Goal: Information Seeking & Learning: Learn about a topic

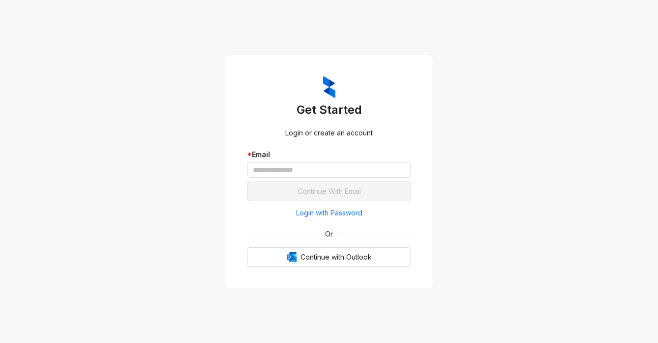
click at [310, 215] on span "Login with Password" at bounding box center [329, 213] width 66 height 11
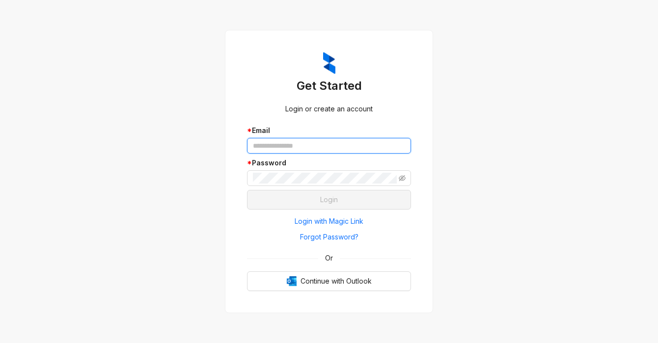
click at [312, 144] on input "text" at bounding box center [329, 146] width 164 height 16
type input "**********"
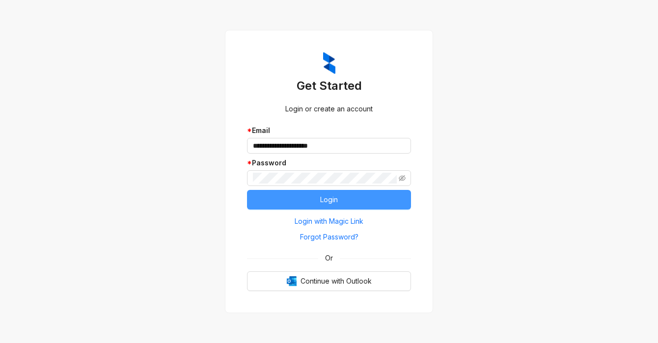
click at [315, 203] on button "Login" at bounding box center [329, 200] width 164 height 20
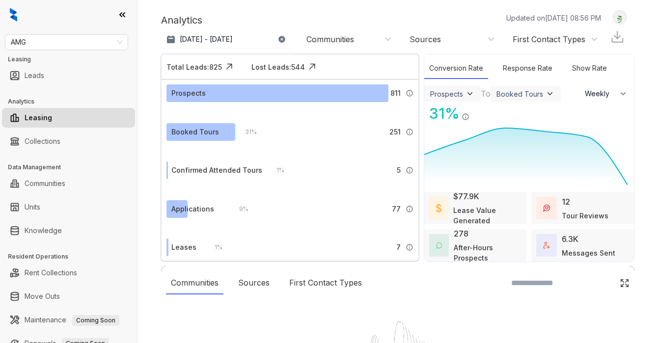
select select "******"
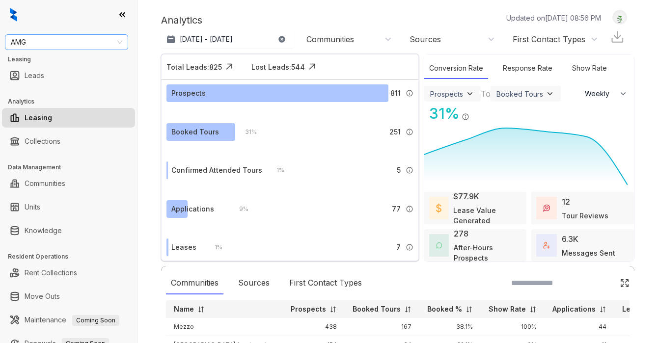
click at [96, 46] on span "AMG" at bounding box center [66, 42] width 111 height 15
click at [63, 45] on span "AMG" at bounding box center [66, 42] width 111 height 15
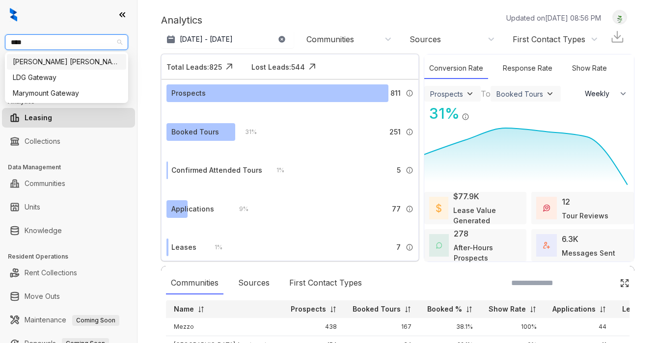
type input "*****"
click at [58, 62] on div "[PERSON_NAME] [PERSON_NAME]" at bounding box center [67, 61] width 108 height 11
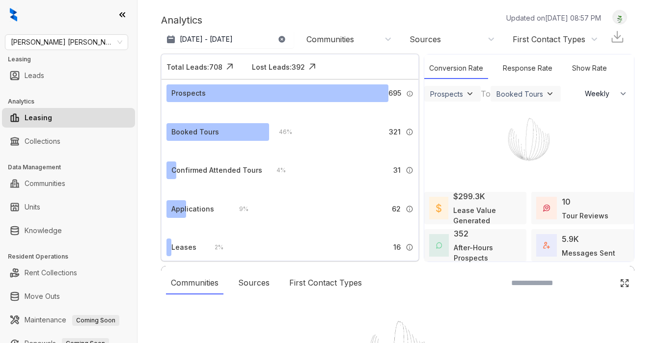
select select "******"
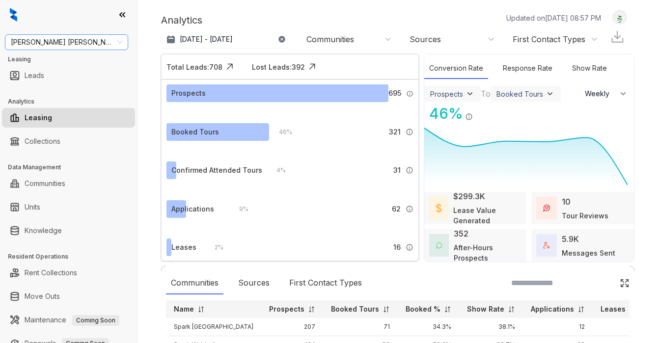
click at [44, 38] on span "[PERSON_NAME] [PERSON_NAME]" at bounding box center [66, 42] width 111 height 15
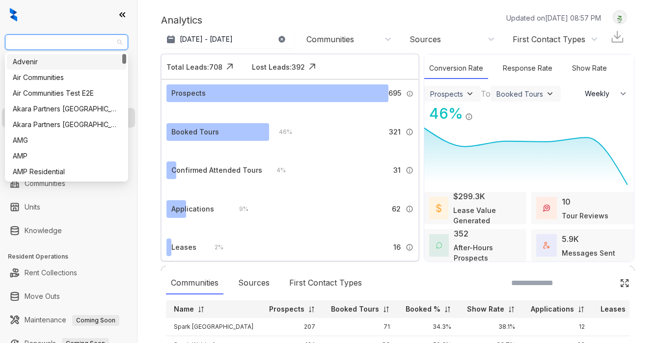
click at [60, 29] on div "[PERSON_NAME] [PERSON_NAME] Leasing Leads Analytics Leasing Collections Data Ma…" at bounding box center [68, 171] width 137 height 343
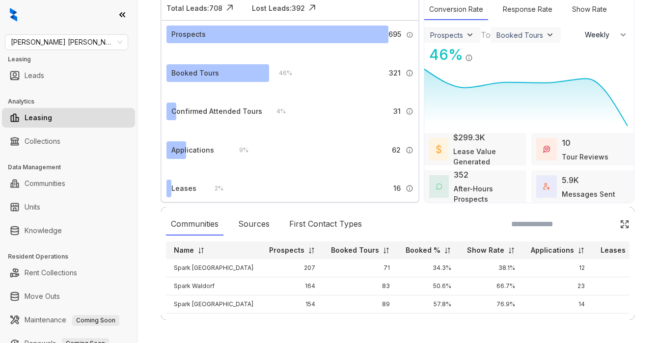
scroll to position [59, 0]
click at [62, 231] on link "Knowledge" at bounding box center [43, 231] width 37 height 20
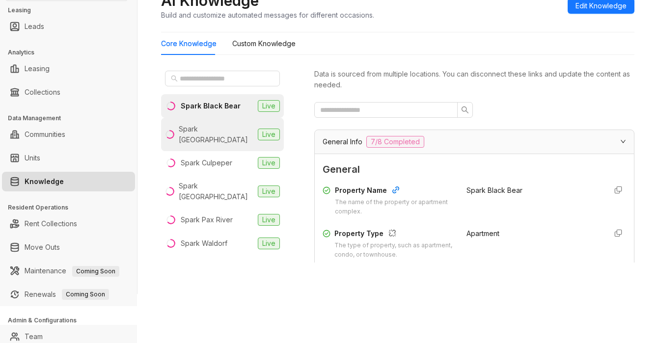
click at [237, 129] on div "Spark [GEOGRAPHIC_DATA]" at bounding box center [216, 135] width 75 height 22
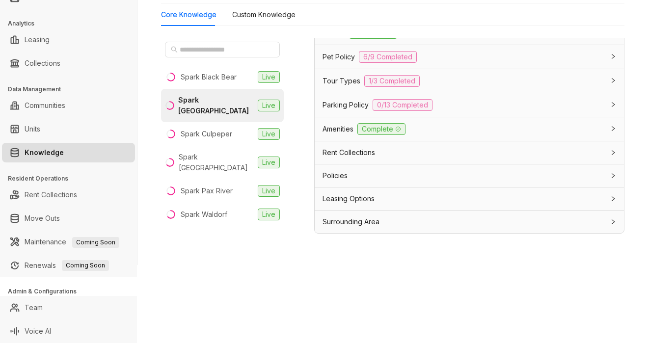
scroll to position [745, 0]
click at [352, 60] on span "Pet Policy" at bounding box center [339, 57] width 32 height 11
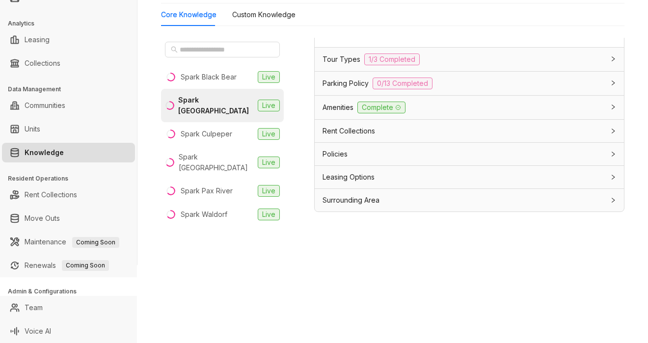
scroll to position [31, 0]
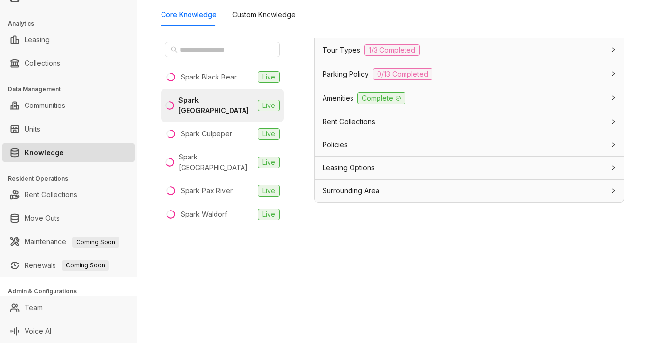
click at [391, 173] on div "Leasing Options" at bounding box center [464, 168] width 282 height 11
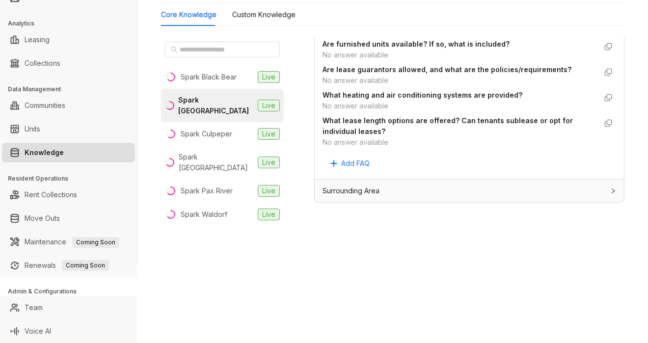
scroll to position [1408, 0]
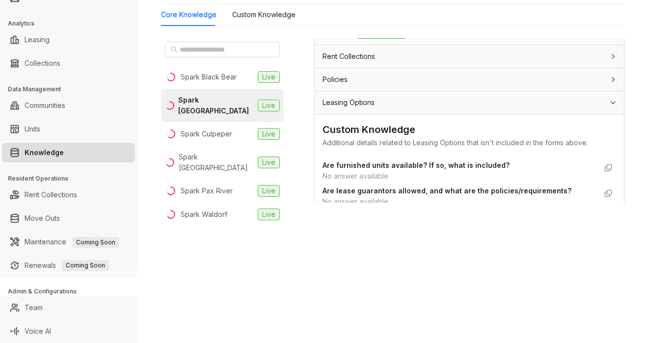
click at [359, 91] on div "Policies" at bounding box center [469, 79] width 309 height 23
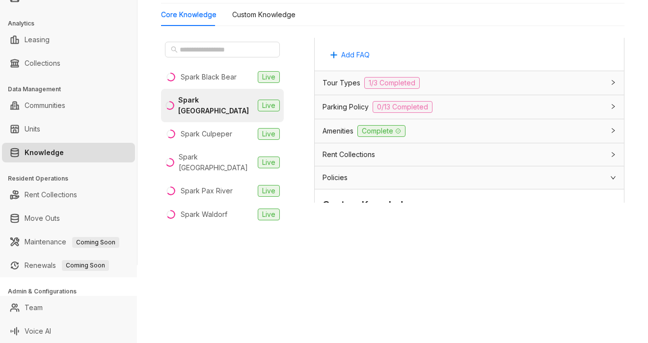
scroll to position [1359, 0]
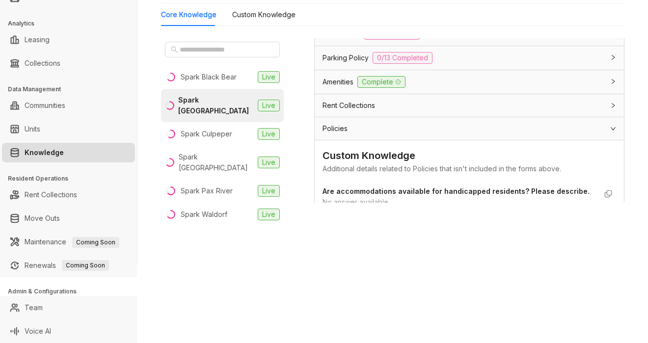
click at [371, 111] on span "Rent Collections" at bounding box center [349, 105] width 53 height 11
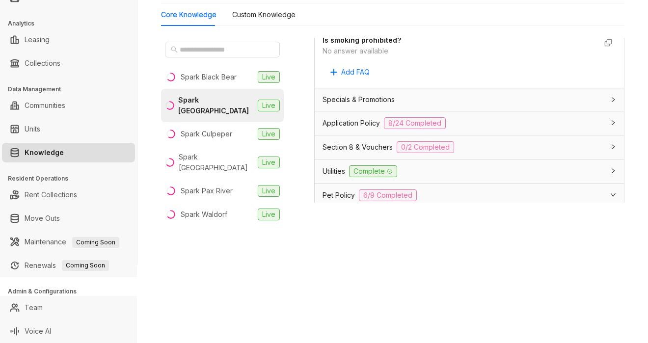
scroll to position [589, 0]
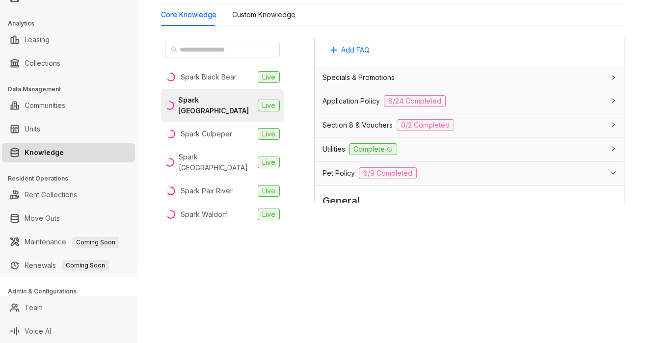
click at [358, 107] on span "Application Policy" at bounding box center [351, 101] width 57 height 11
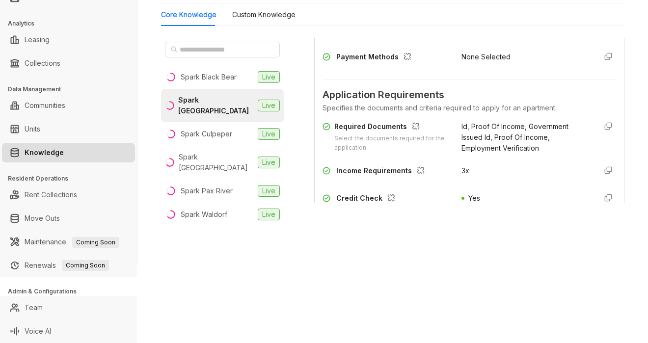
scroll to position [786, 0]
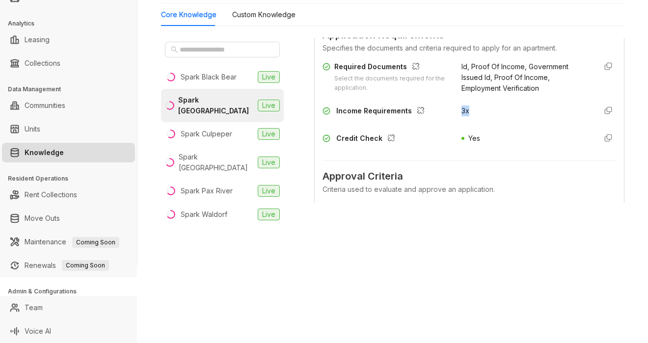
drag, startPoint x: 450, startPoint y: 124, endPoint x: 468, endPoint y: 124, distance: 17.2
click at [468, 121] on div "Income Requirements 3x" at bounding box center [470, 114] width 294 height 16
copy div "3x"
